Goal: Task Accomplishment & Management: Manage account settings

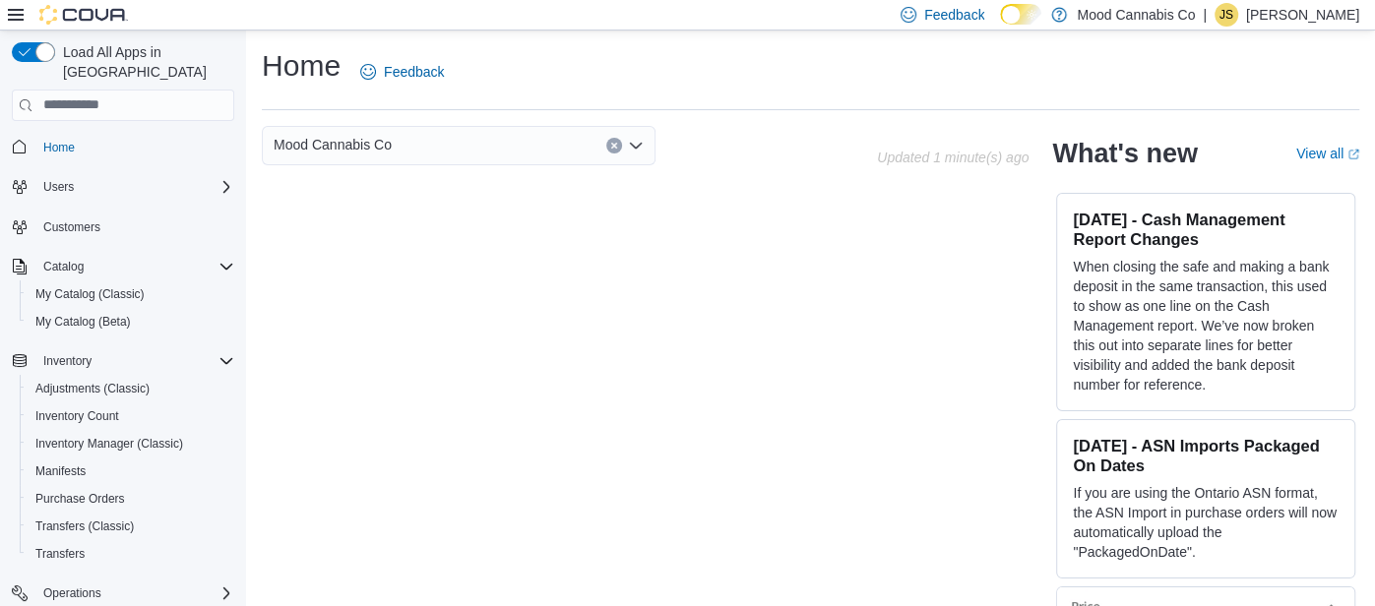
click at [1291, 20] on p "[PERSON_NAME]" at bounding box center [1302, 15] width 113 height 24
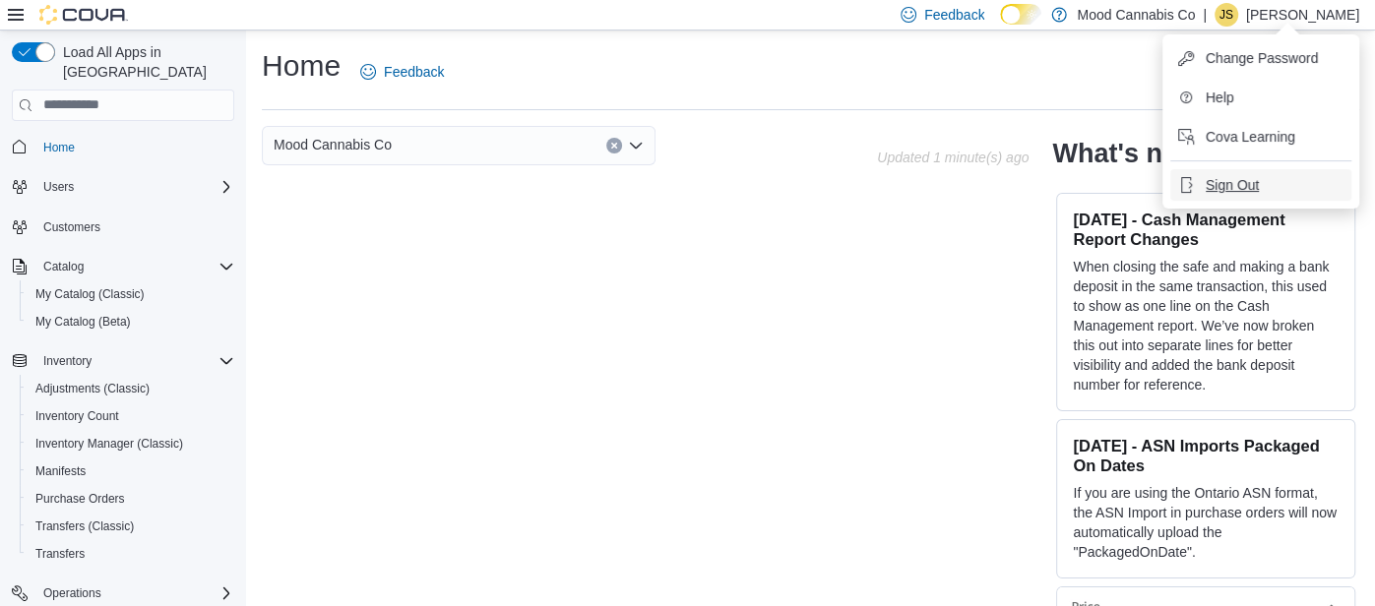
click at [1249, 175] on span "Sign Out" at bounding box center [1232, 185] width 53 height 20
